Goal: Transaction & Acquisition: Purchase product/service

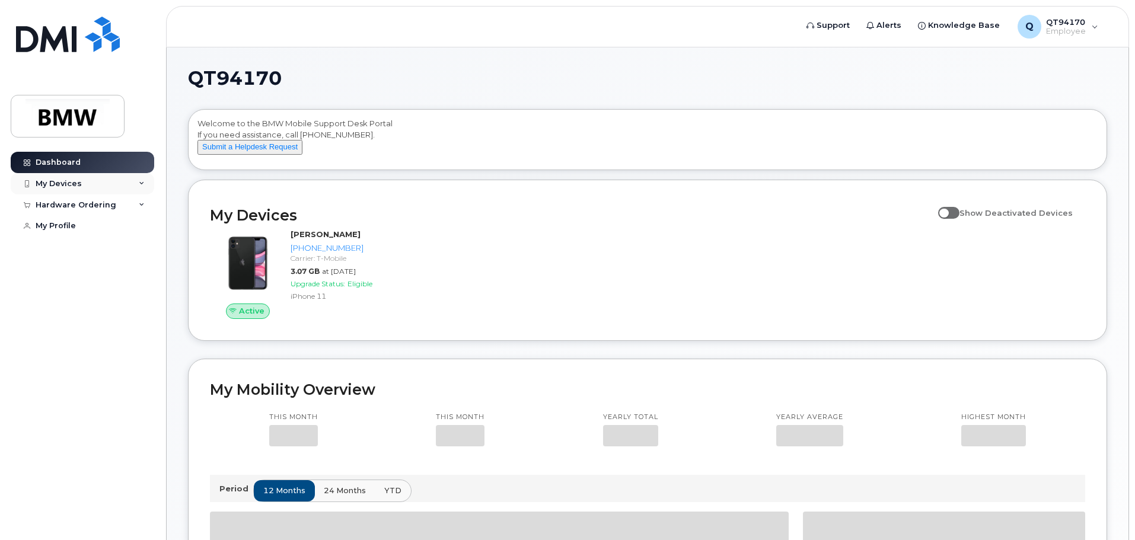
click at [123, 187] on div "My Devices" at bounding box center [83, 183] width 144 height 21
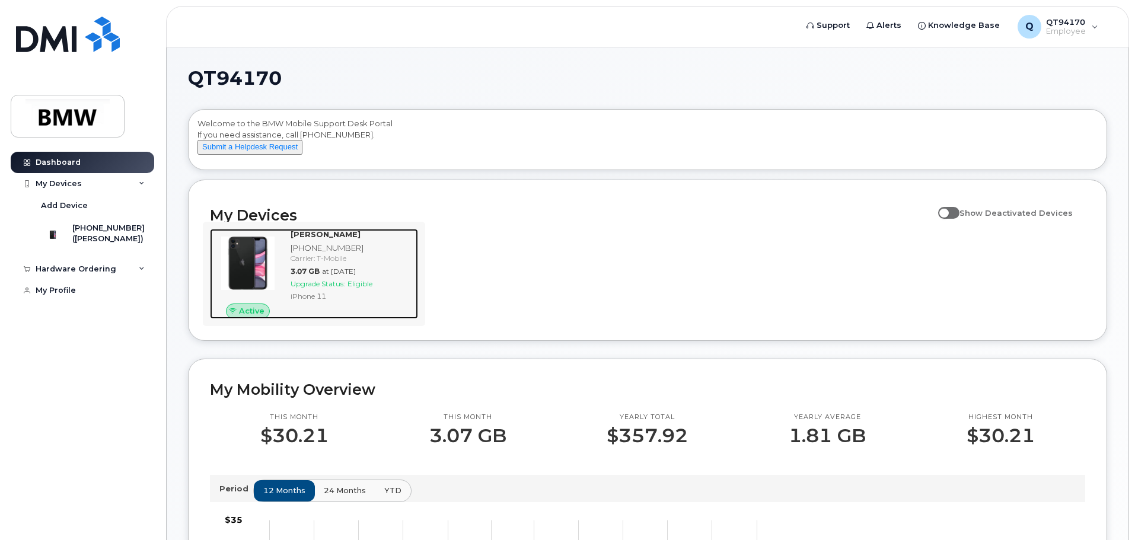
click at [371, 276] on div "[PERSON_NAME] [PHONE_NUMBER] Carrier: T-Mobile 3.07 GB at [DATE] Upgrade Status…" at bounding box center [352, 274] width 132 height 90
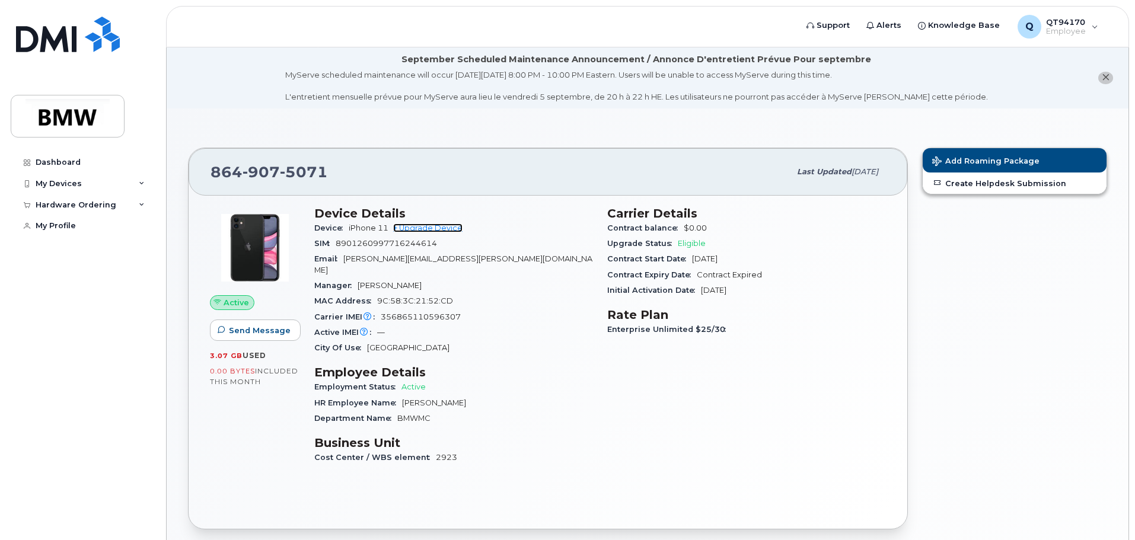
click at [439, 231] on link "+ Upgrade Device" at bounding box center [427, 228] width 69 height 9
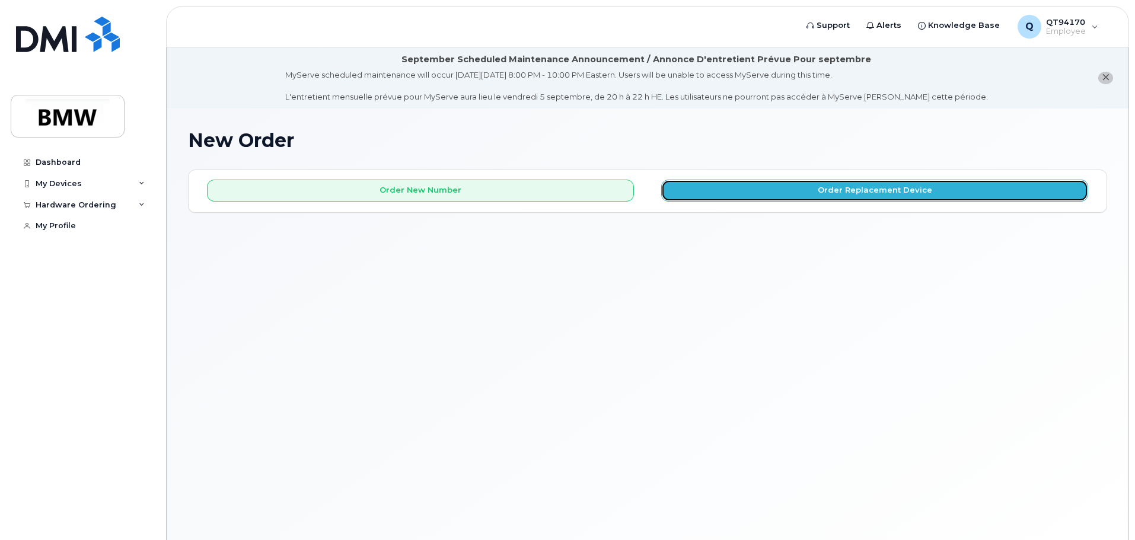
click at [745, 198] on button "Order Replacement Device" at bounding box center [874, 191] width 427 height 22
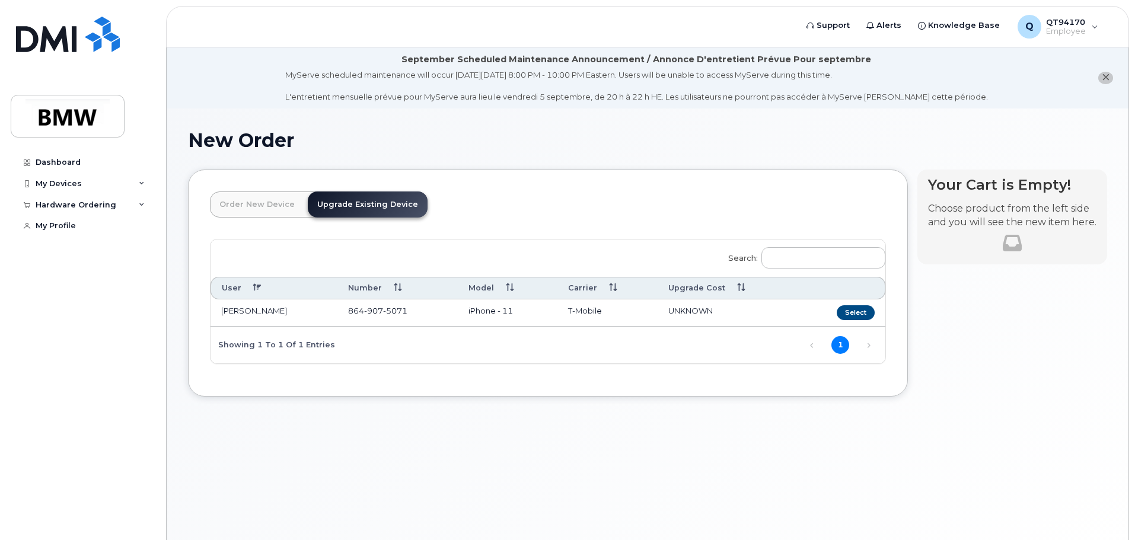
click at [293, 202] on link "Order New Device" at bounding box center [257, 205] width 94 height 26
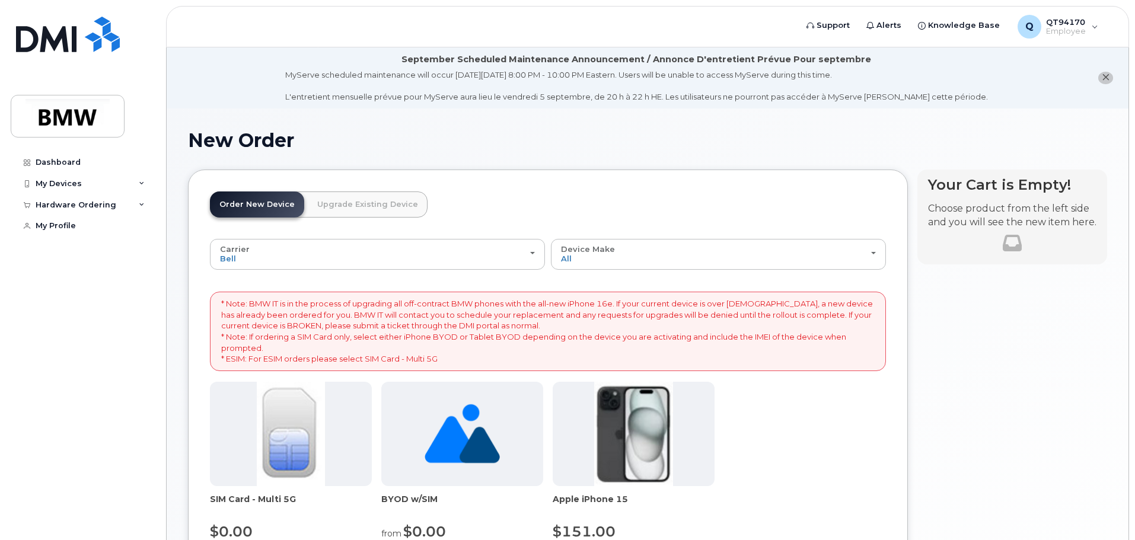
click at [329, 201] on link "Upgrade Existing Device" at bounding box center [368, 205] width 120 height 26
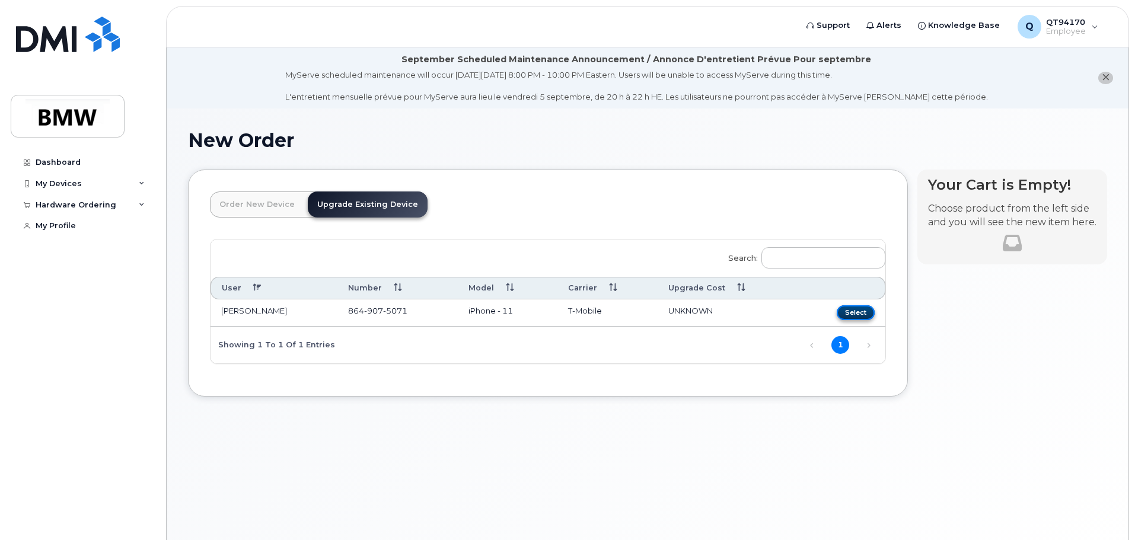
click at [846, 316] on button "Select" at bounding box center [856, 312] width 38 height 15
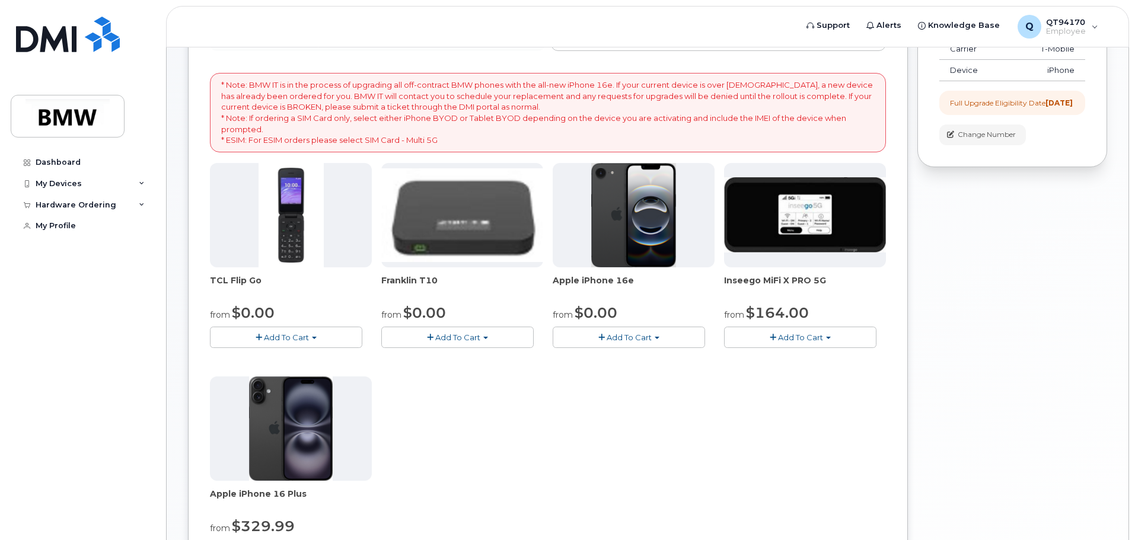
scroll to position [218, 0]
click at [641, 337] on span "Add To Cart" at bounding box center [629, 337] width 45 height 9
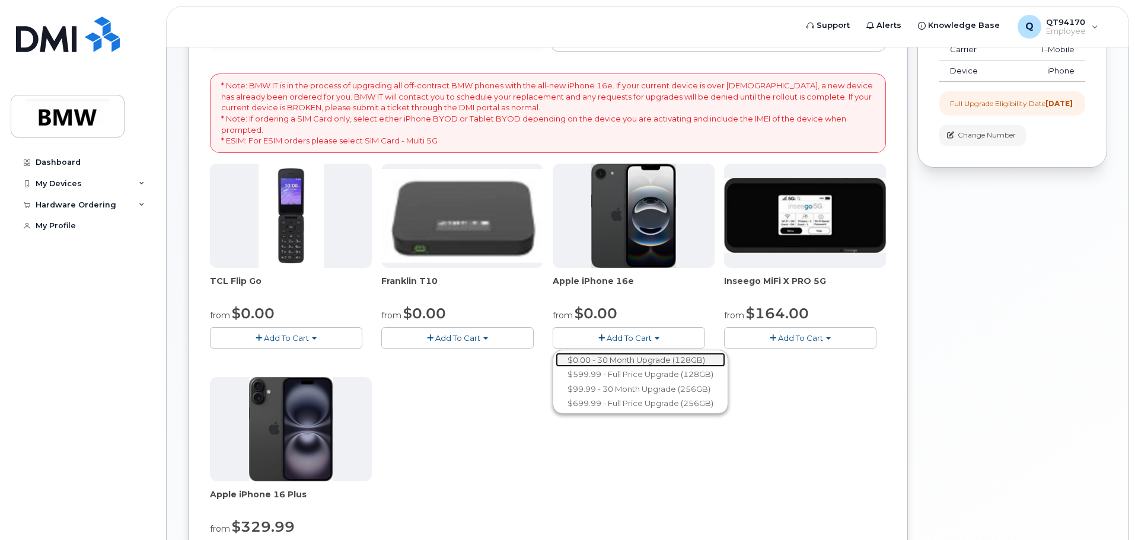
click at [648, 359] on link "$0.00 - 30 Month Upgrade (128GB)" at bounding box center [641, 360] width 170 height 15
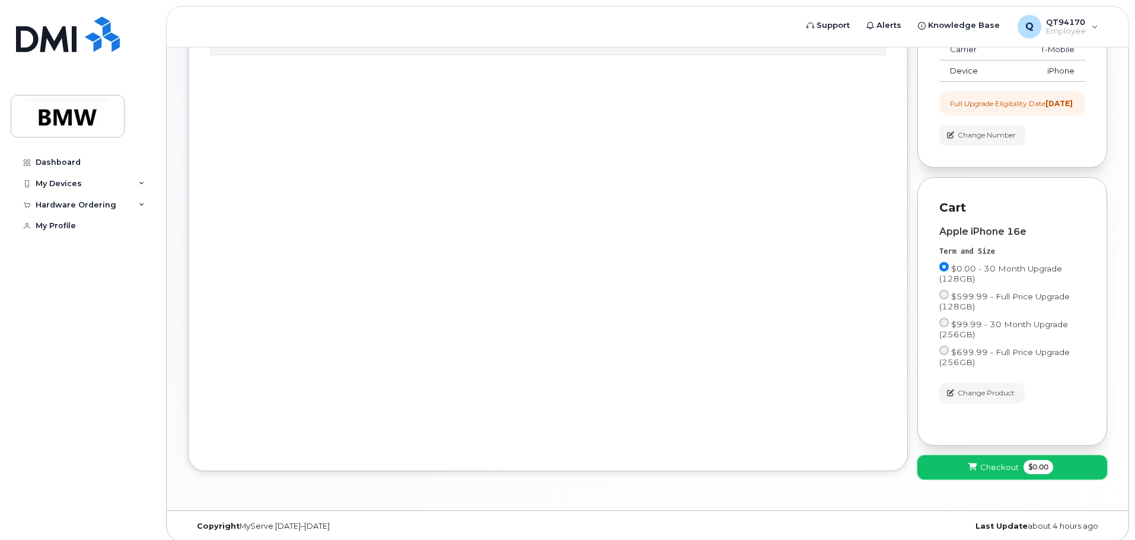
click at [990, 473] on span "Checkout" at bounding box center [999, 467] width 39 height 11
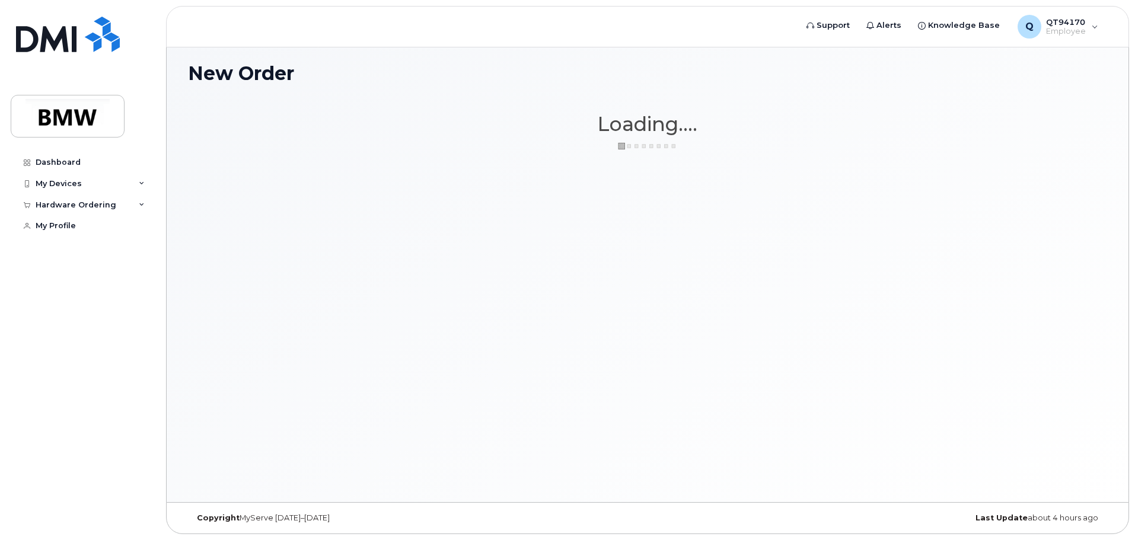
scroll to position [67, 0]
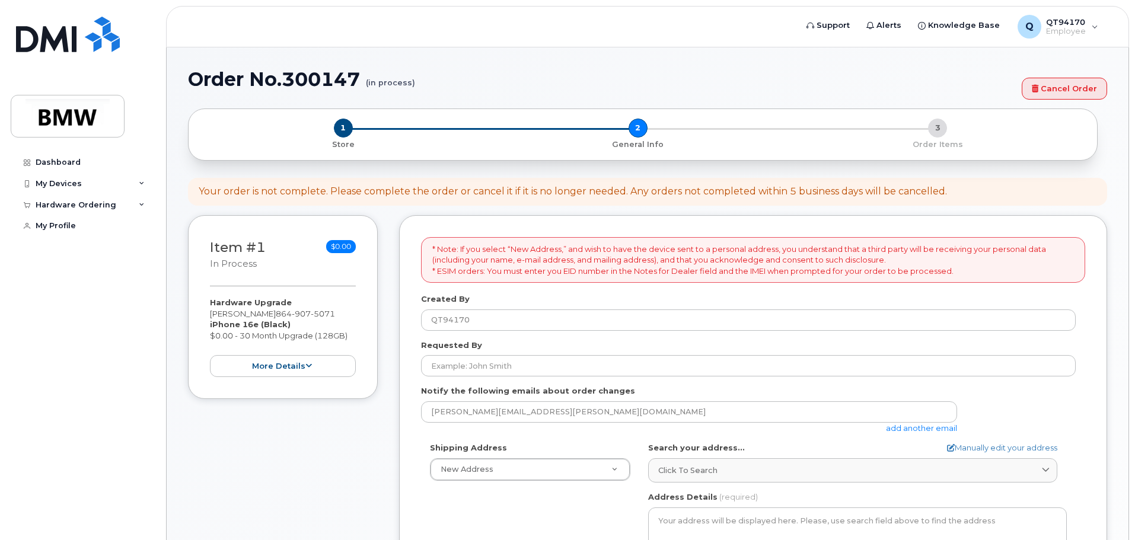
select select
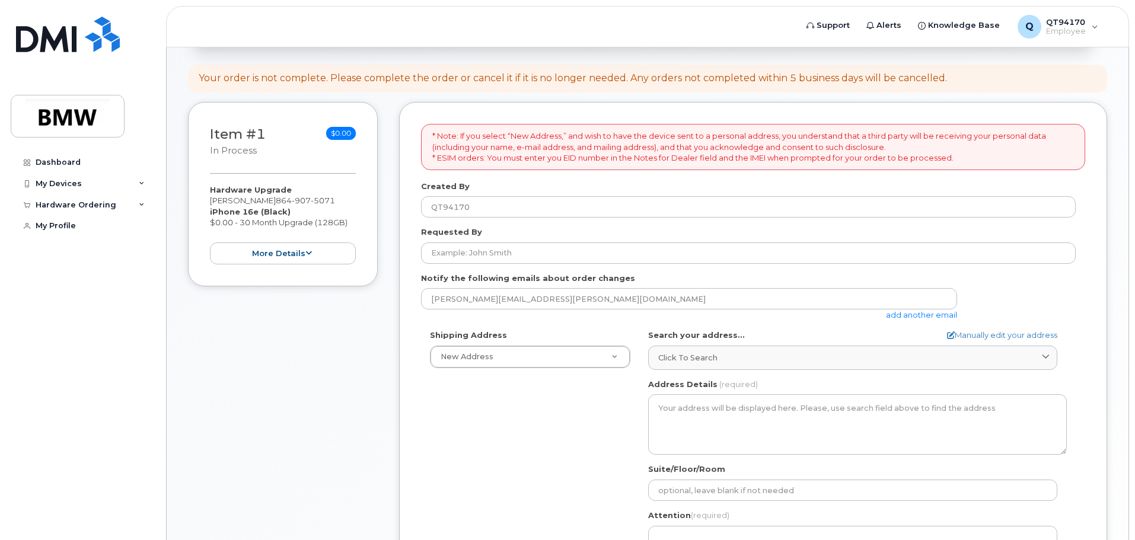
scroll to position [178, 0]
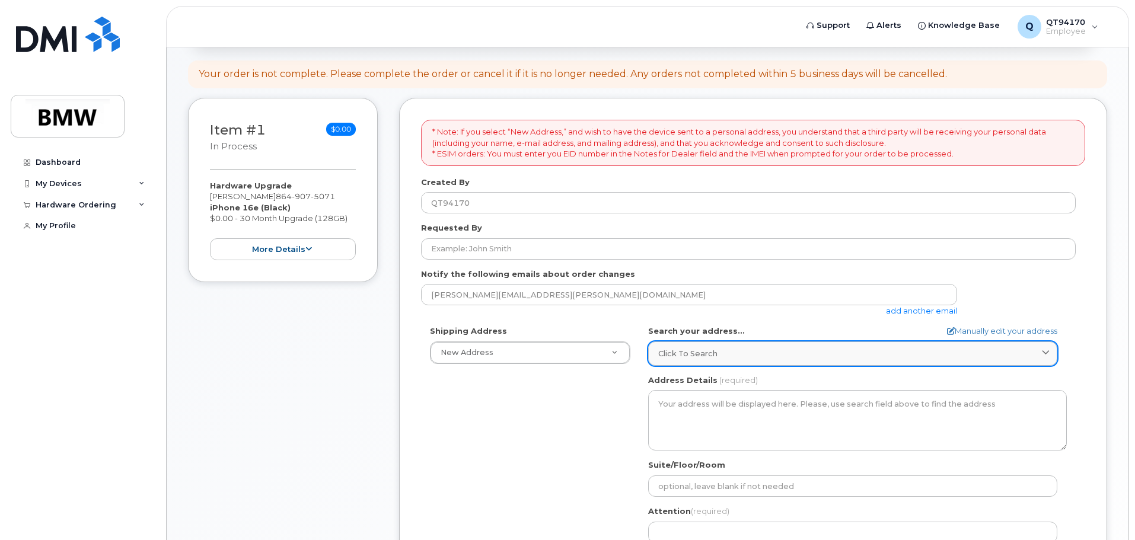
click at [733, 358] on div "Click to search" at bounding box center [852, 353] width 389 height 11
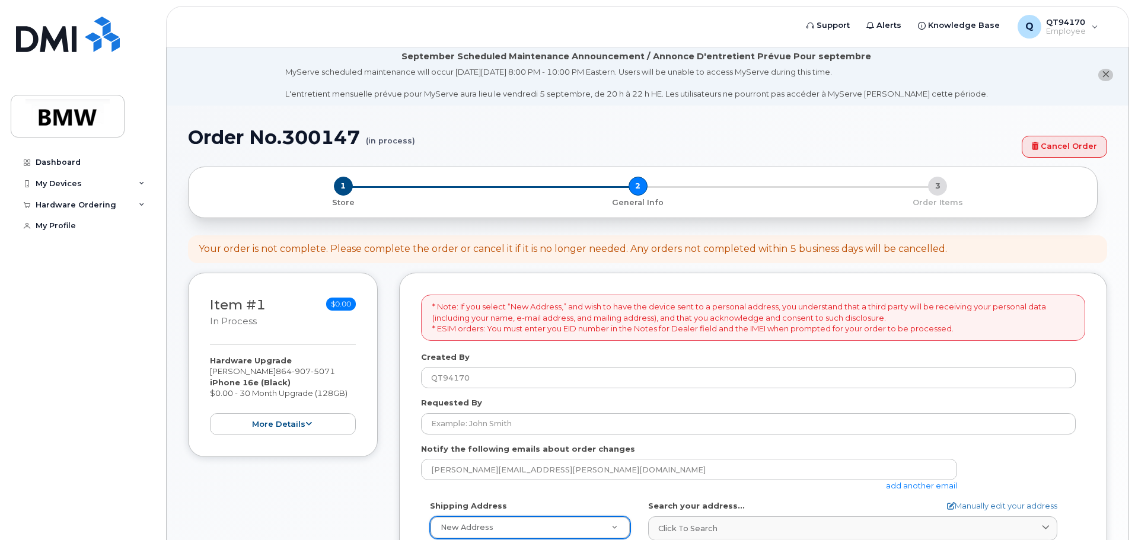
scroll to position [0, 0]
